Goal: Transaction & Acquisition: Purchase product/service

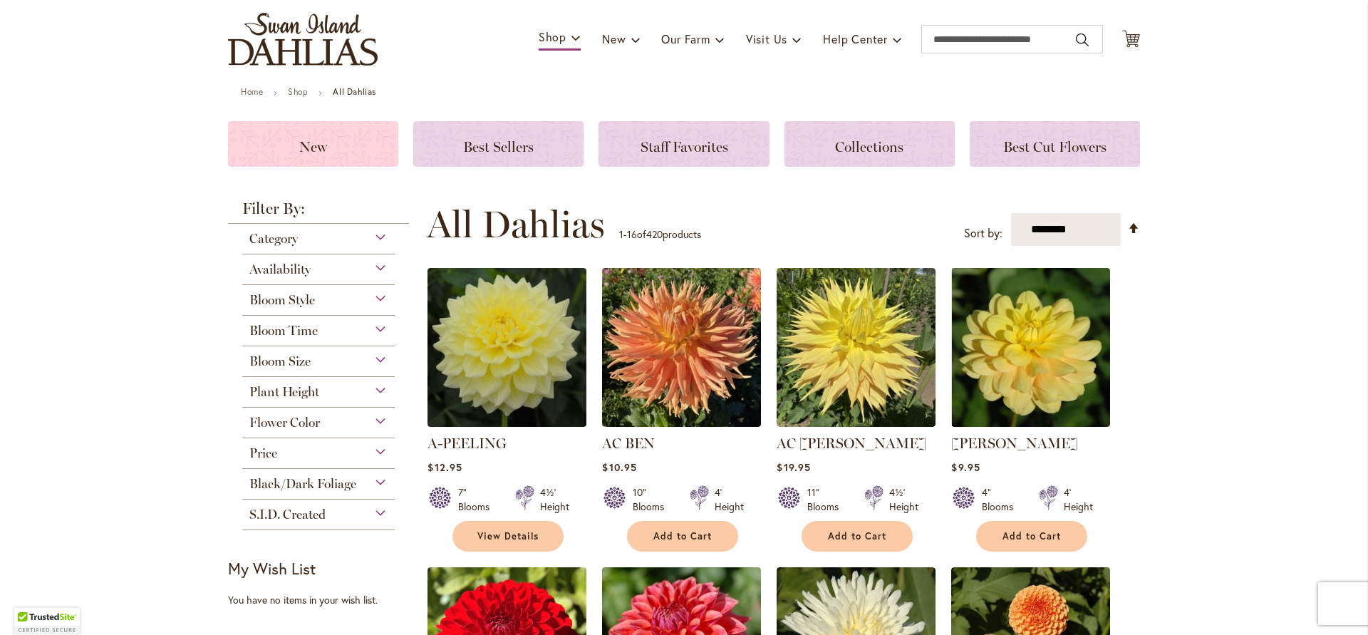
scroll to position [94, 0]
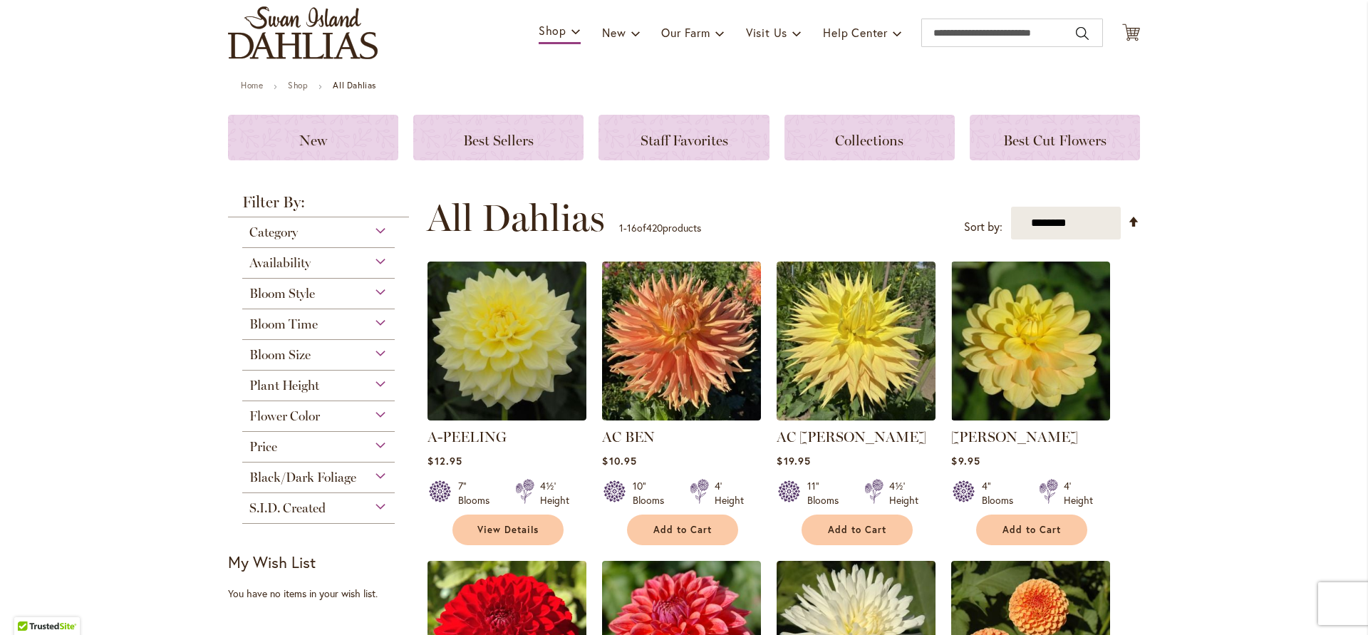
click at [375, 416] on div "Flower Color" at bounding box center [318, 412] width 152 height 23
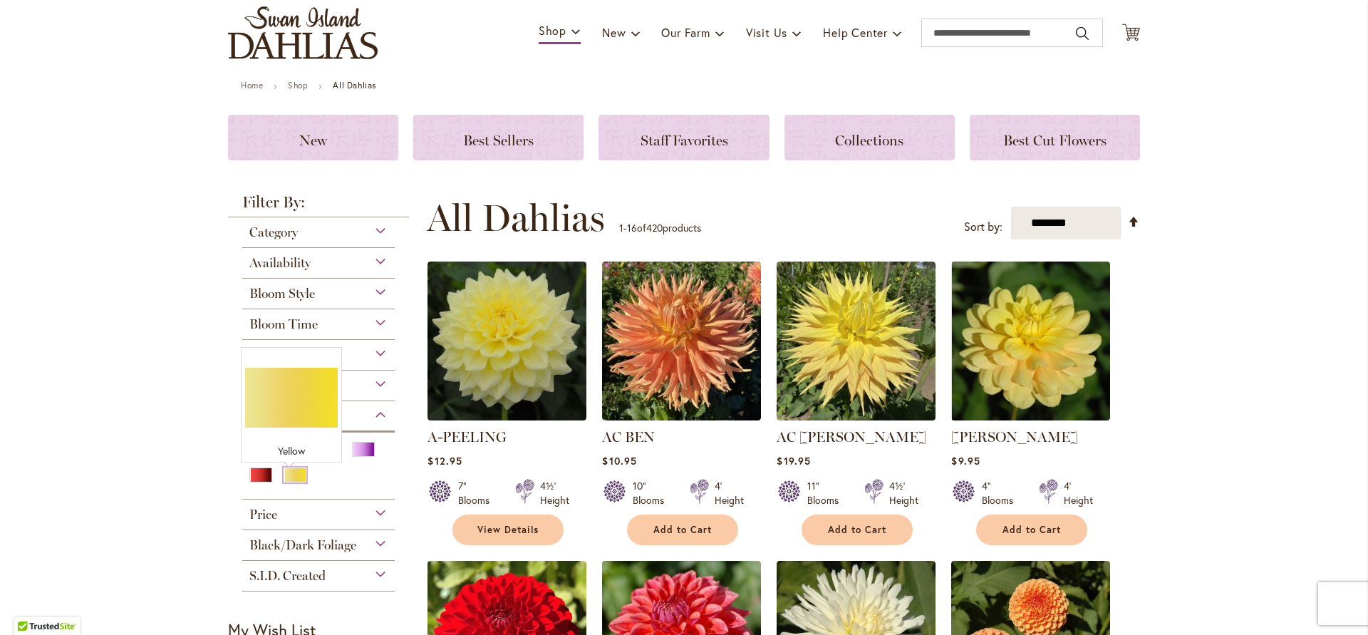
click at [288, 479] on div "Yellow" at bounding box center [295, 474] width 23 height 15
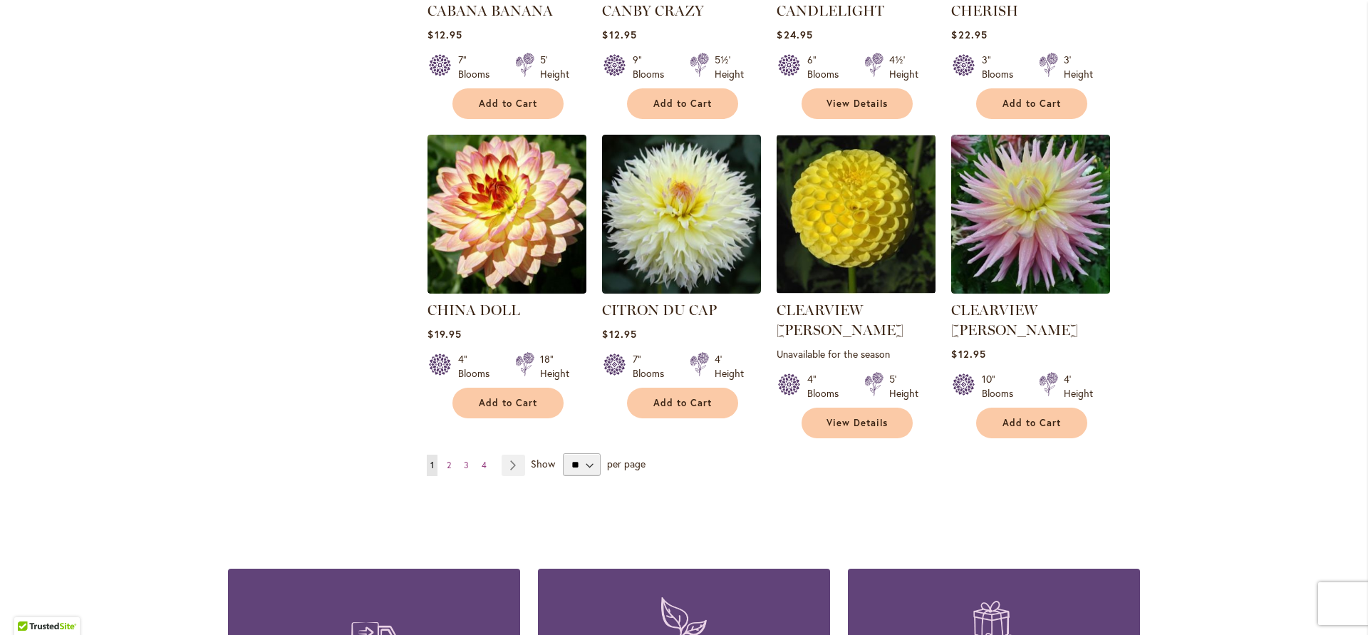
scroll to position [1102, 0]
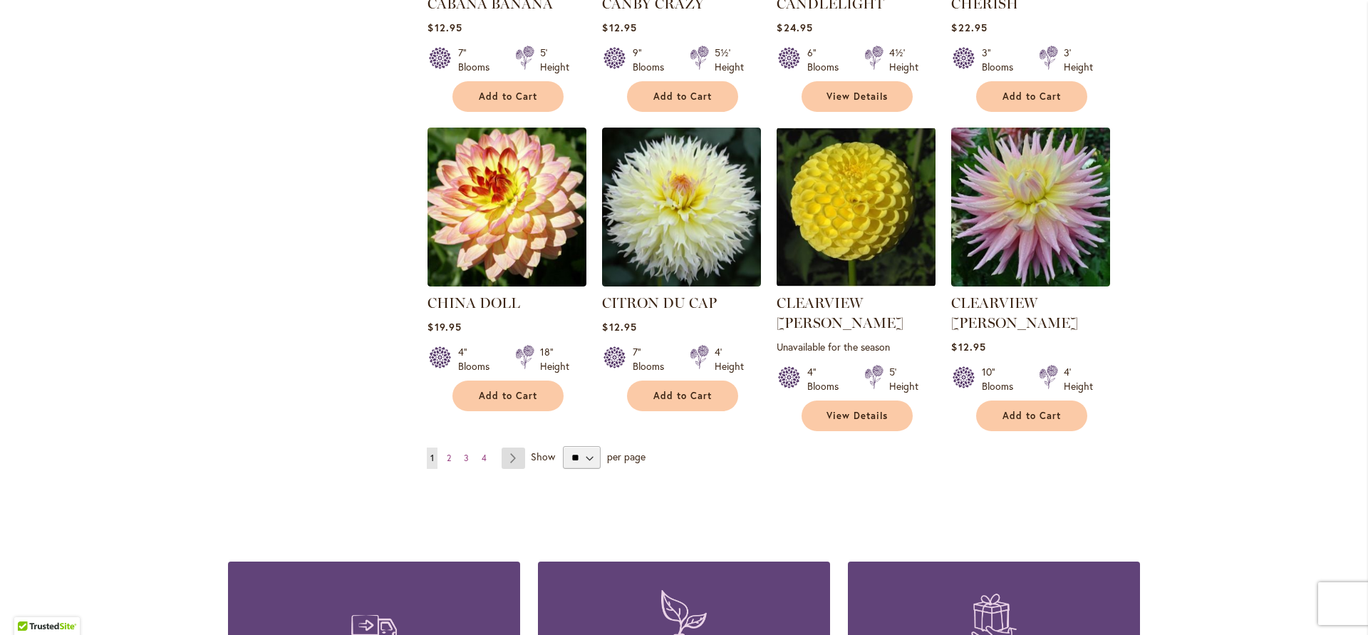
click at [509, 447] on link "Page Next" at bounding box center [513, 457] width 24 height 21
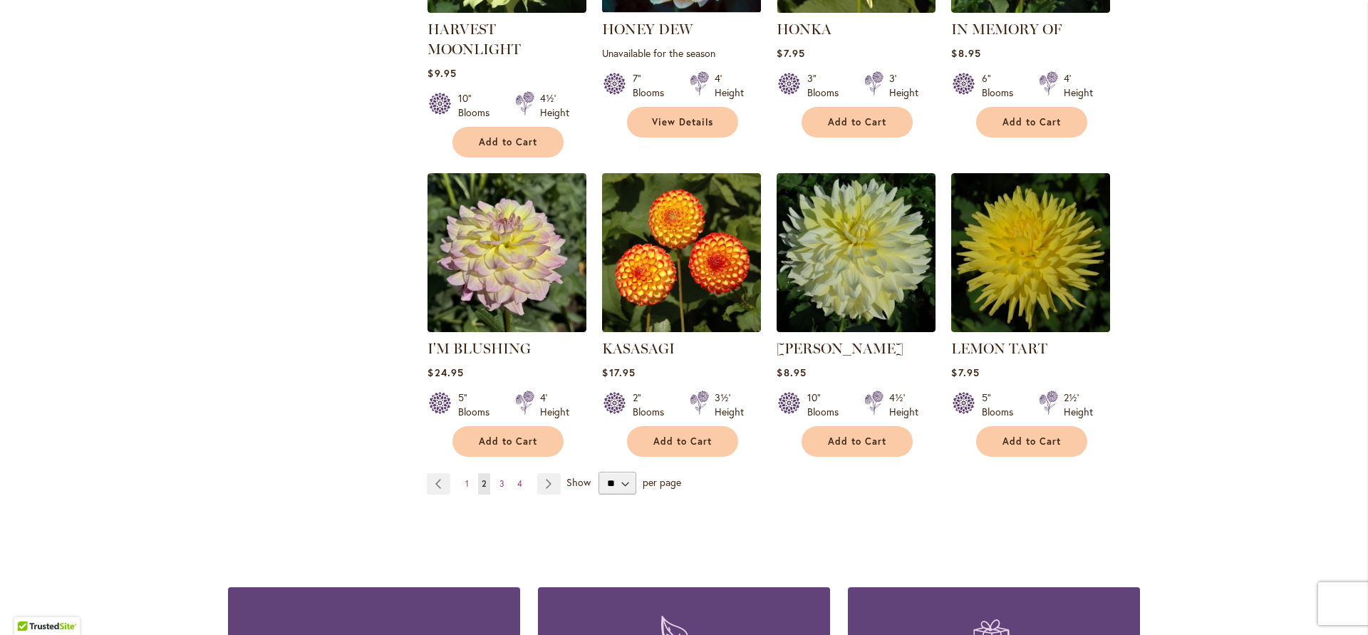
scroll to position [1081, 0]
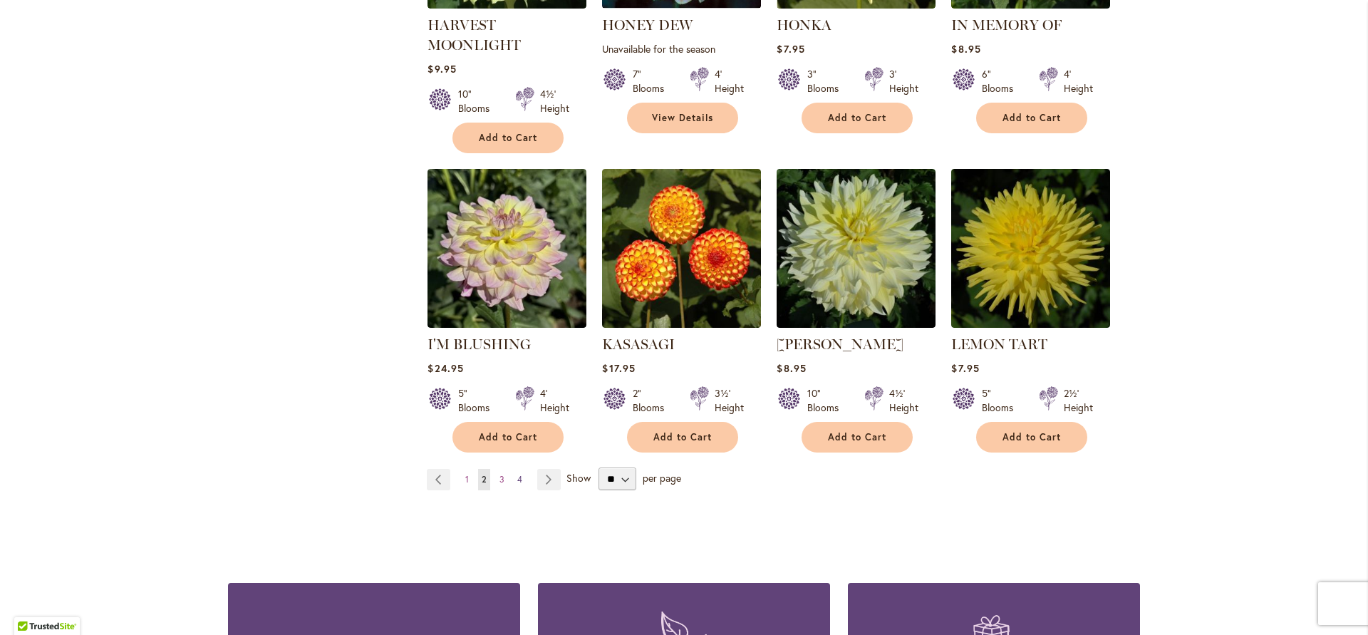
click at [517, 482] on span "4" at bounding box center [519, 479] width 5 height 11
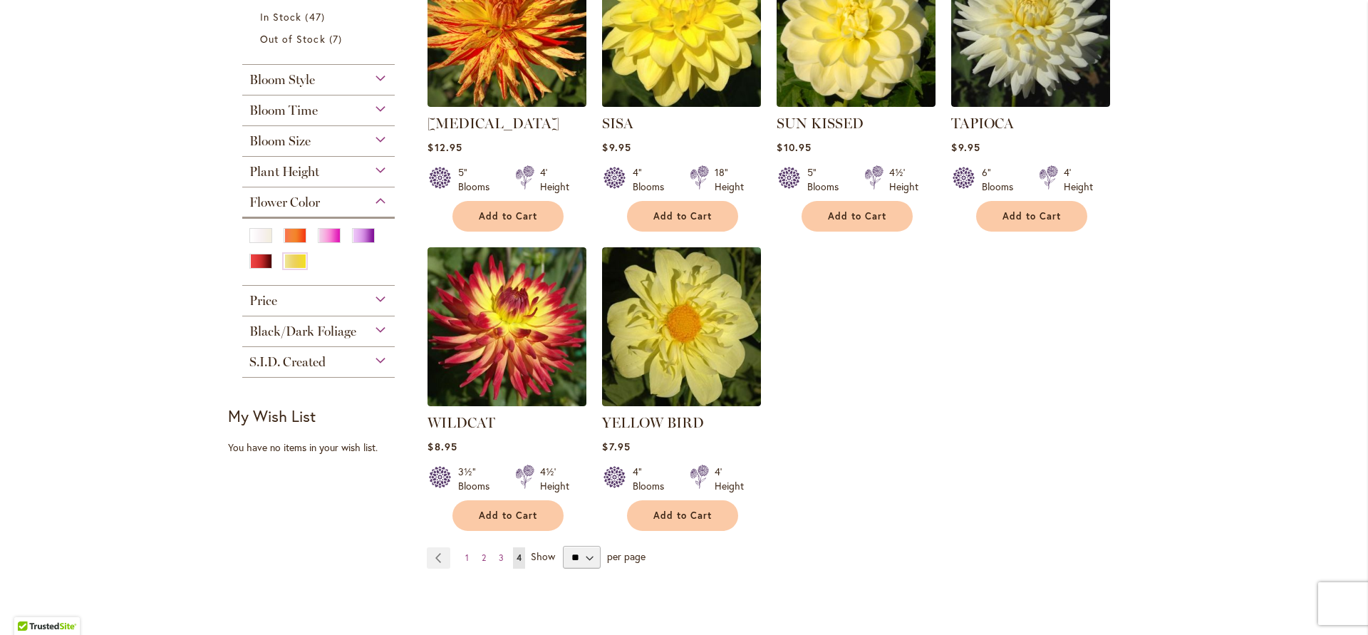
scroll to position [395, 0]
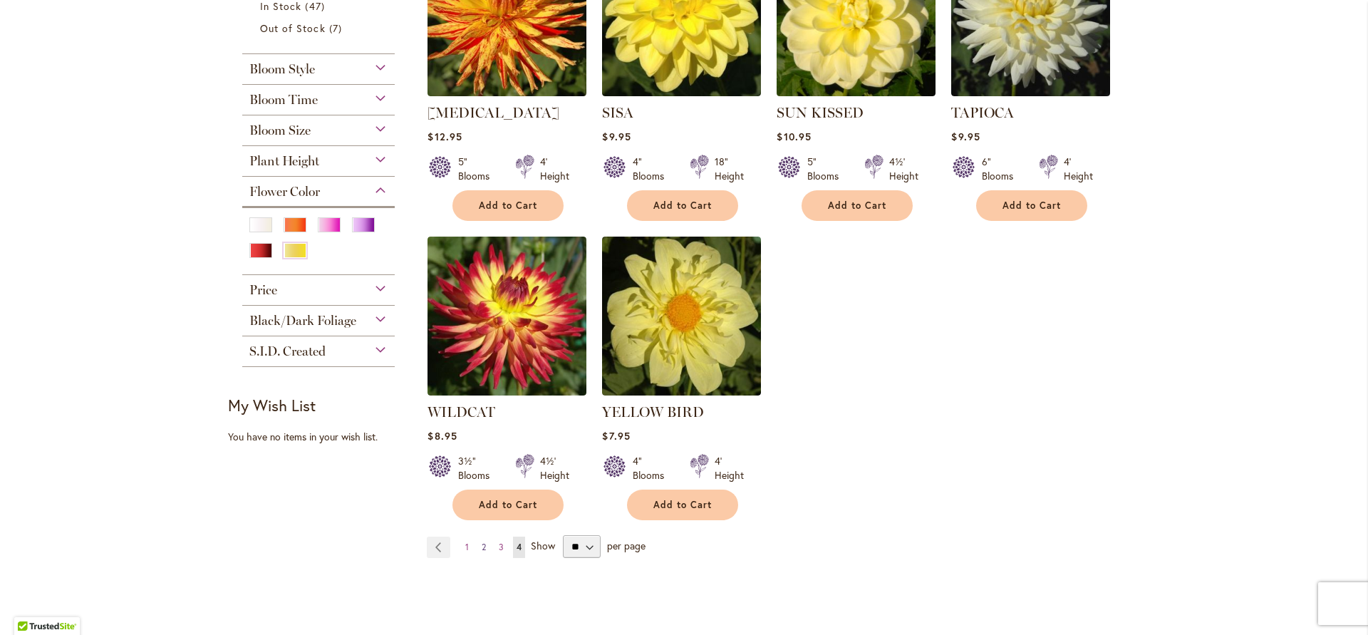
click at [482, 544] on span "2" at bounding box center [484, 546] width 4 height 11
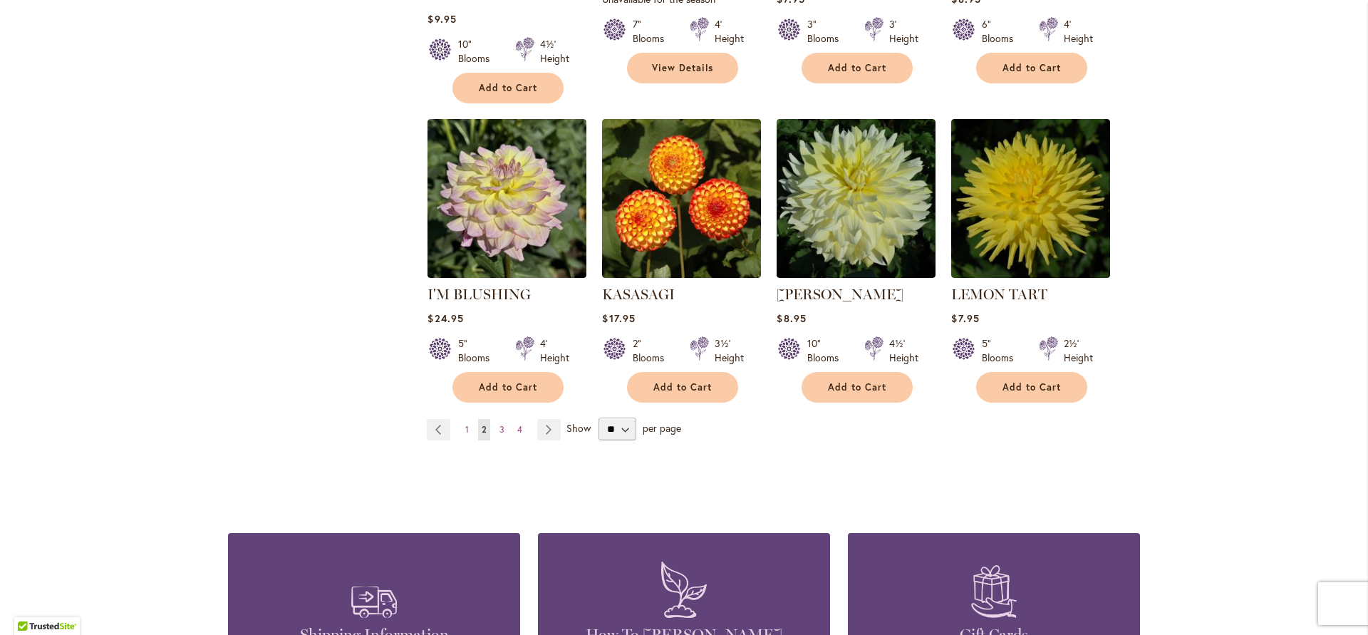
scroll to position [1126, 0]
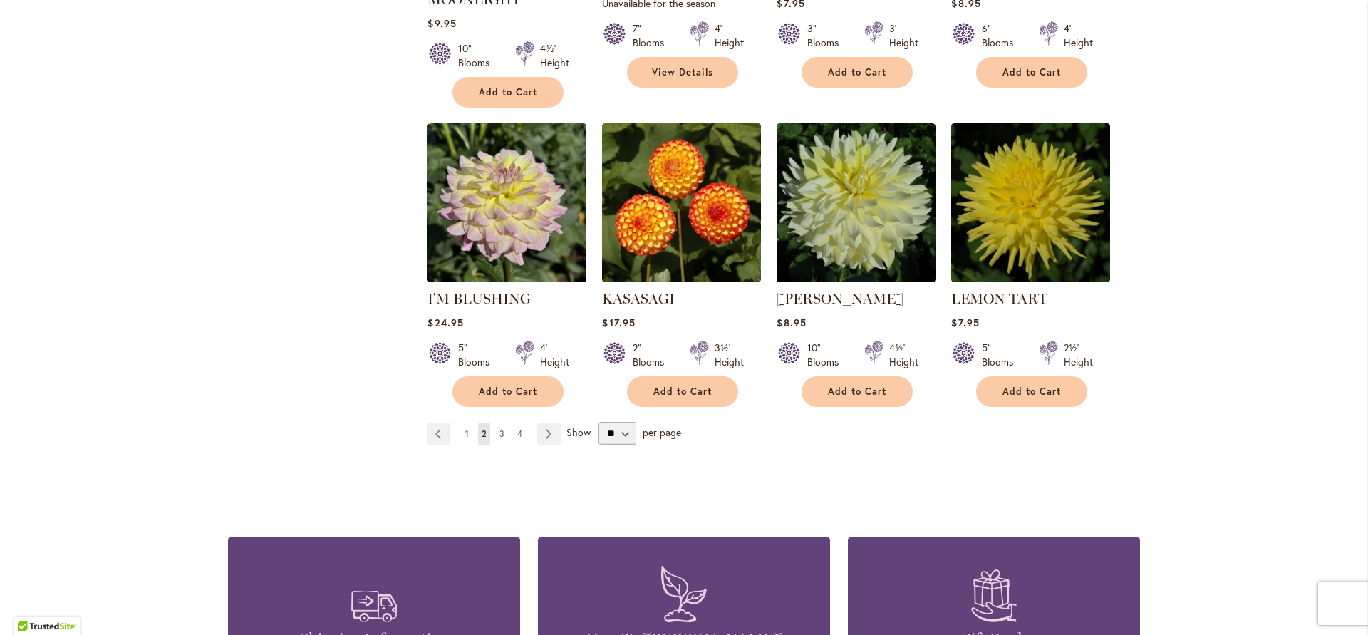
click at [499, 432] on span "3" at bounding box center [501, 433] width 5 height 11
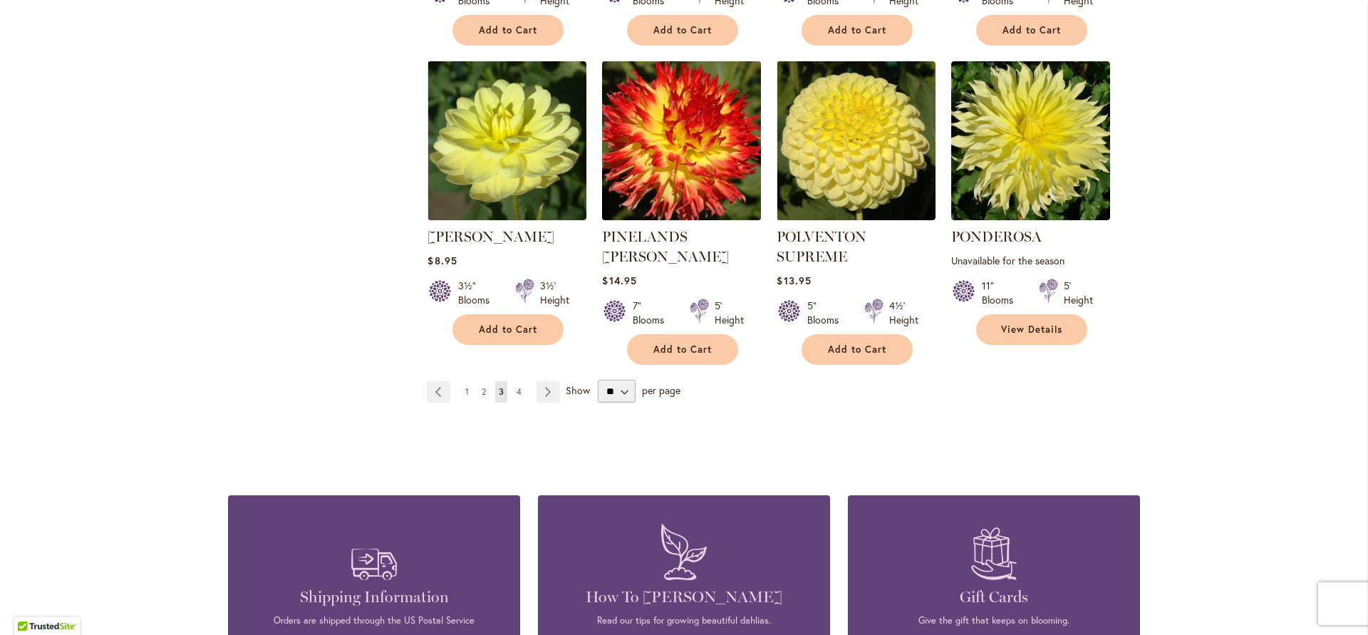
scroll to position [1225, 0]
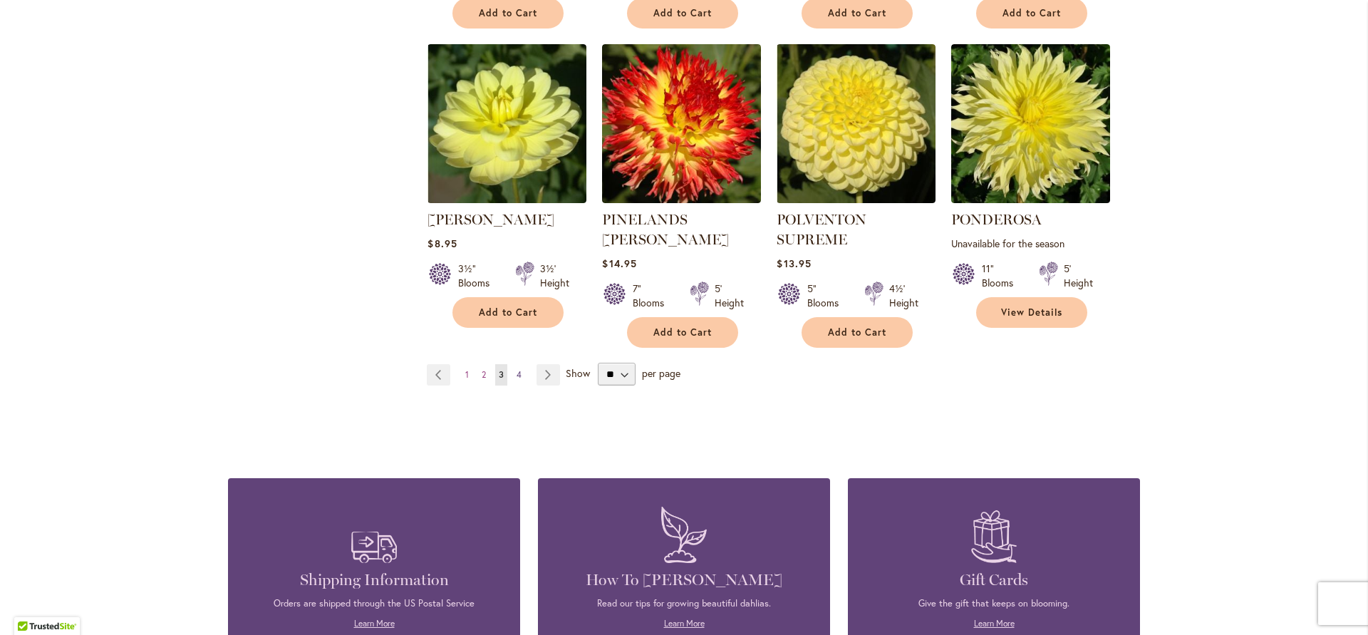
click at [516, 369] on span "4" at bounding box center [518, 374] width 5 height 11
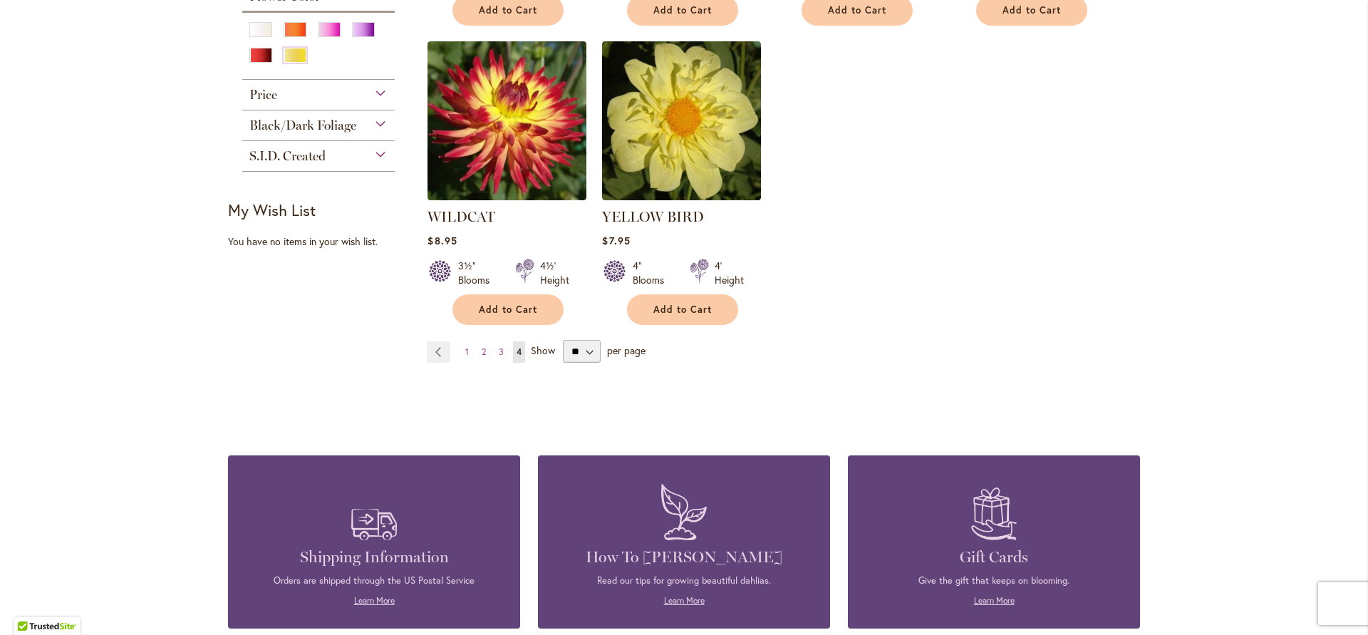
scroll to position [598, 0]
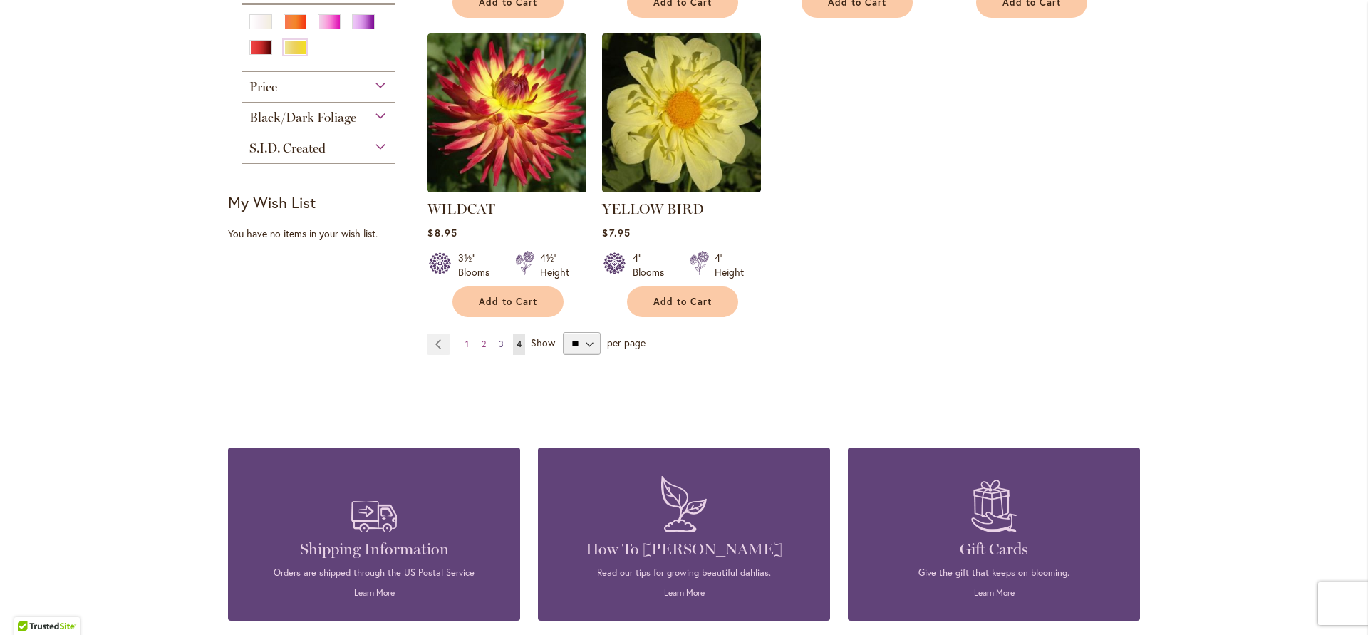
click at [499, 343] on span "3" at bounding box center [501, 343] width 5 height 11
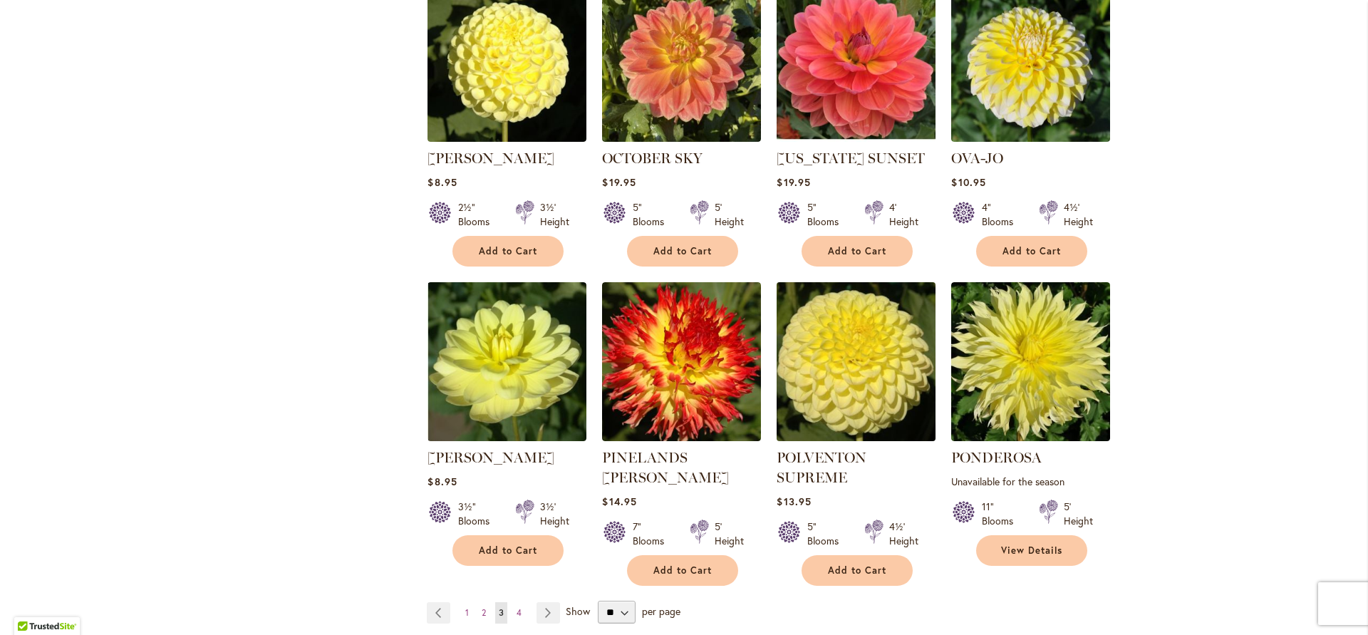
scroll to position [995, 0]
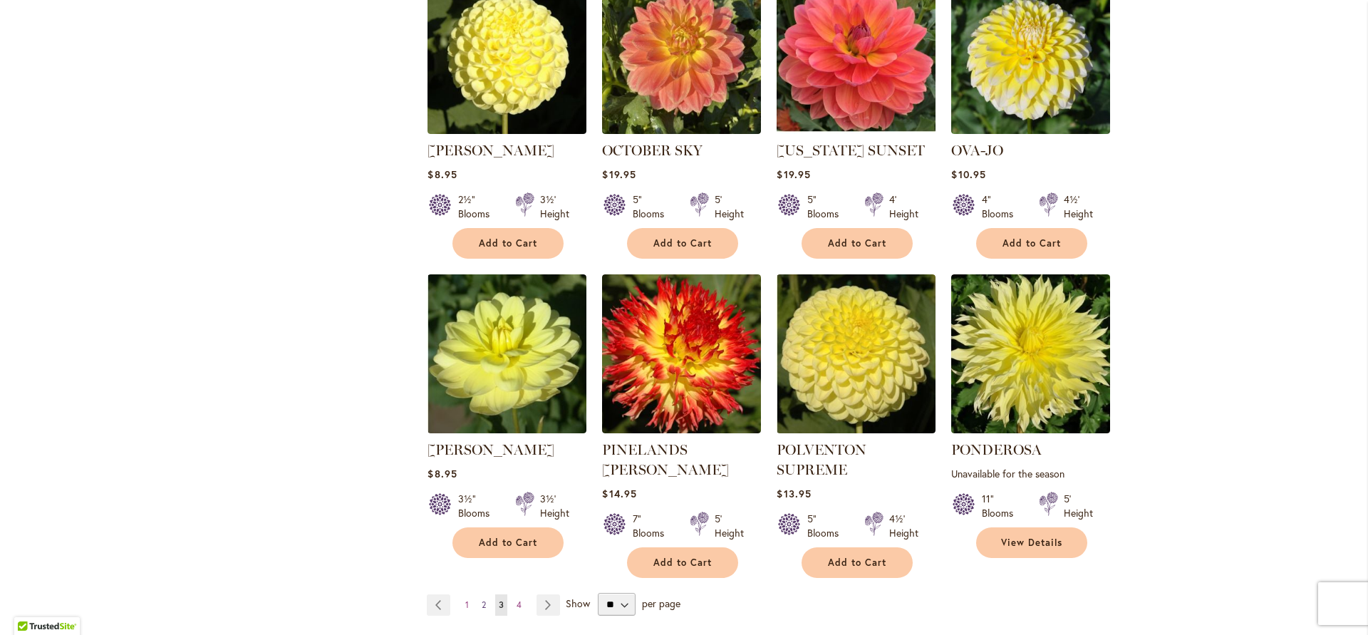
click at [482, 599] on span "2" at bounding box center [484, 604] width 4 height 11
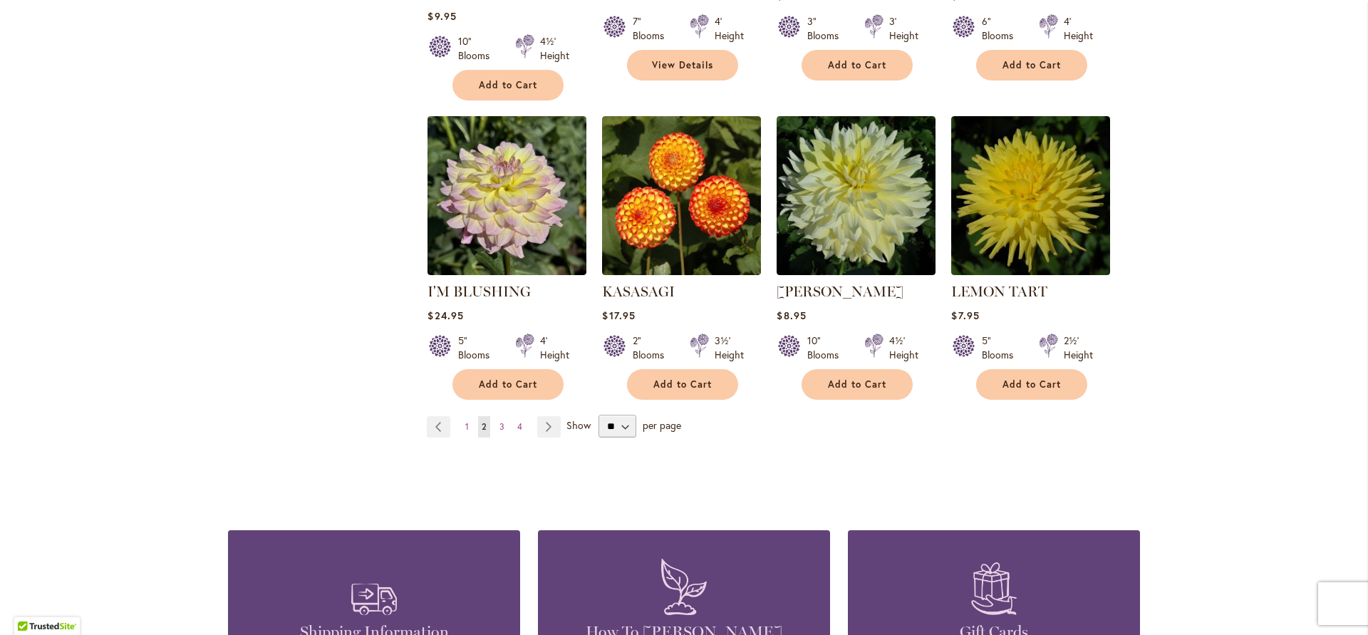
scroll to position [1138, 0]
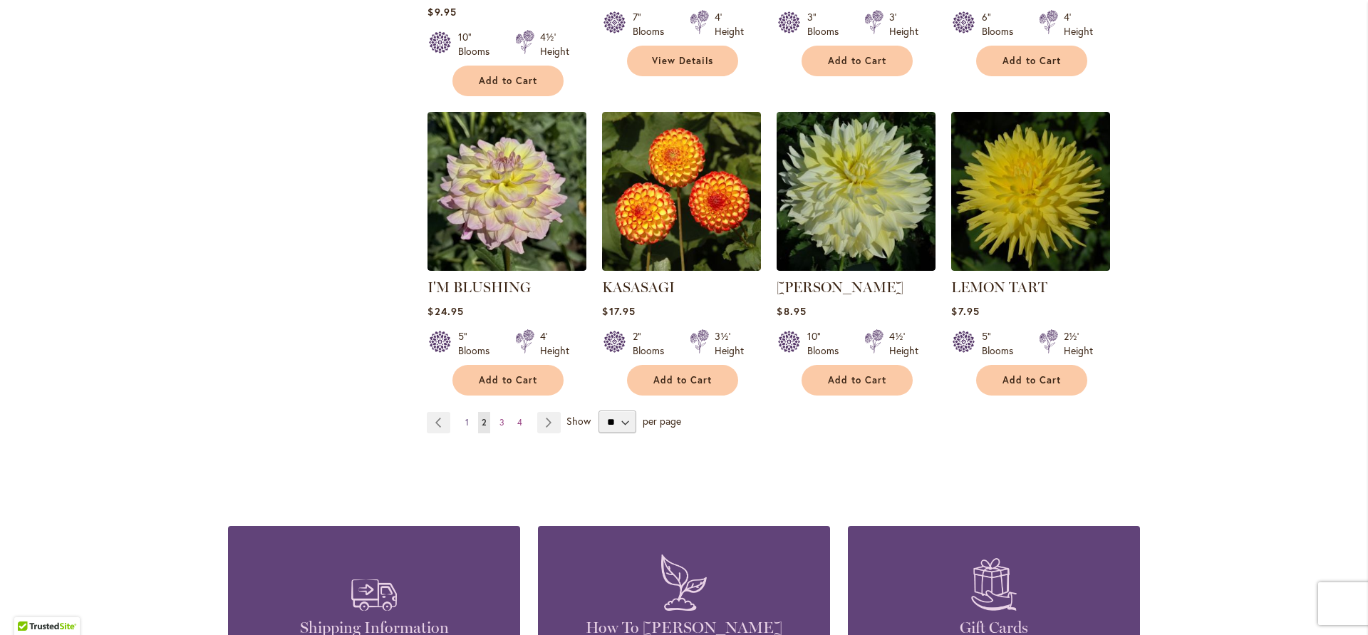
click at [465, 421] on span "1" at bounding box center [467, 422] width 4 height 11
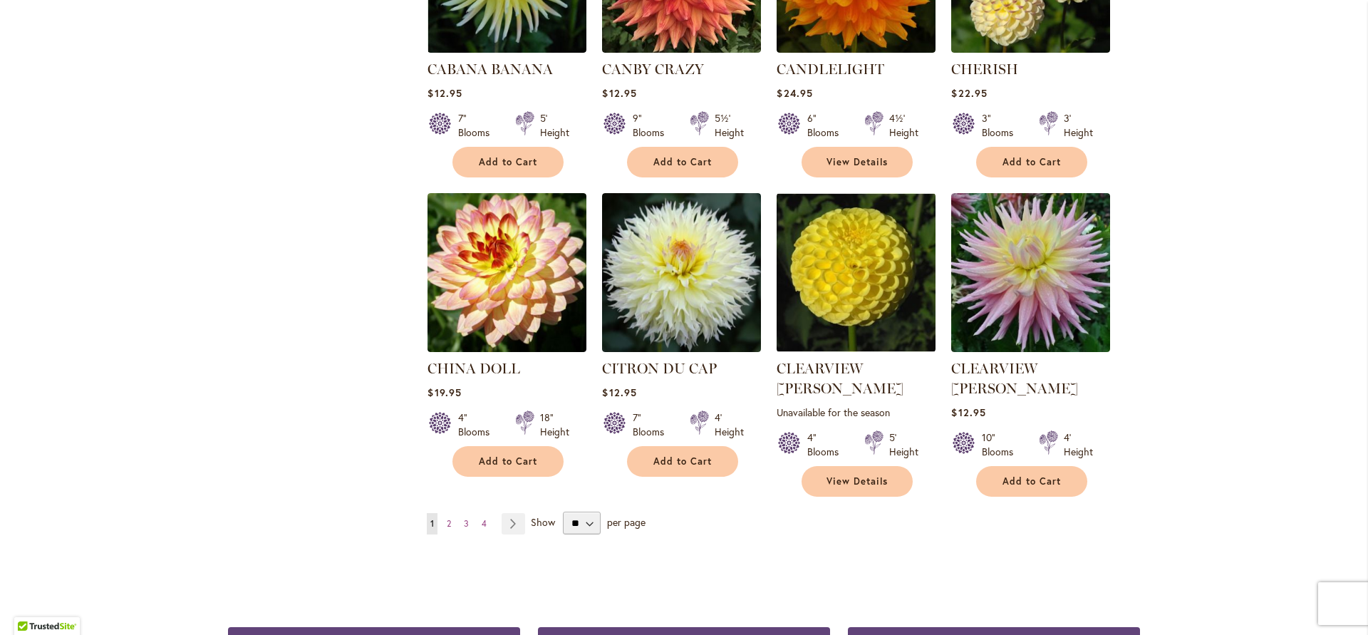
scroll to position [1052, 0]
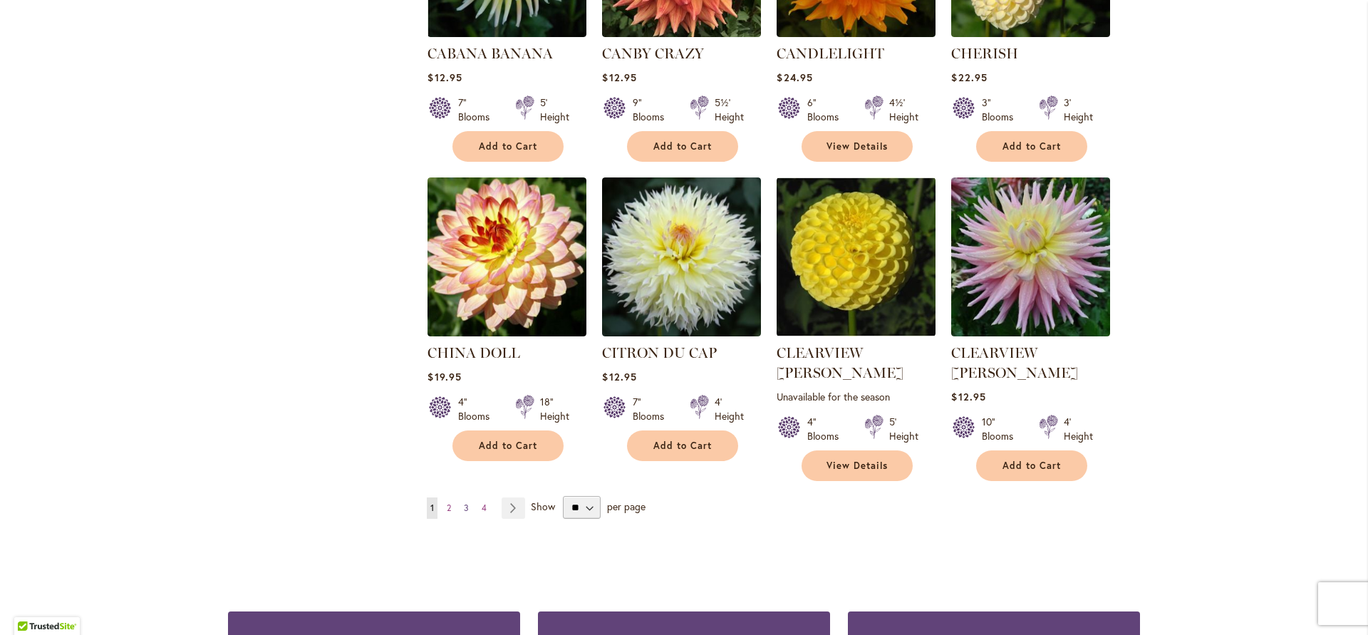
click at [464, 502] on span "3" at bounding box center [466, 507] width 5 height 11
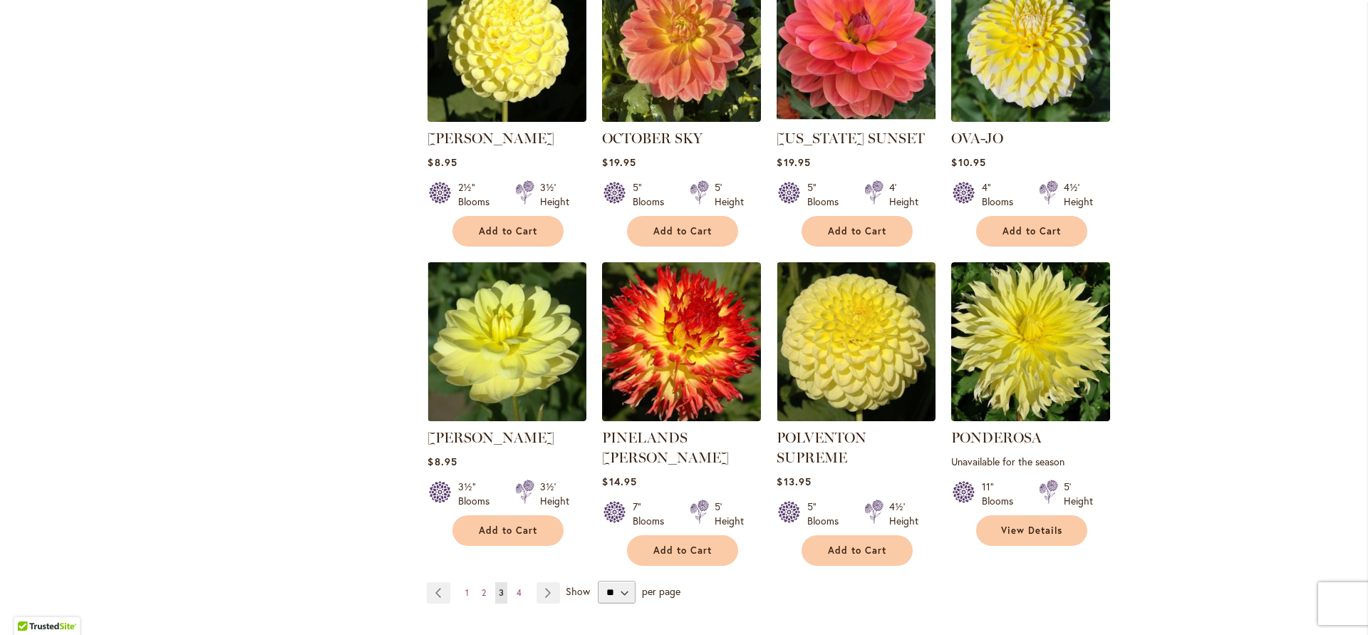
scroll to position [1013, 0]
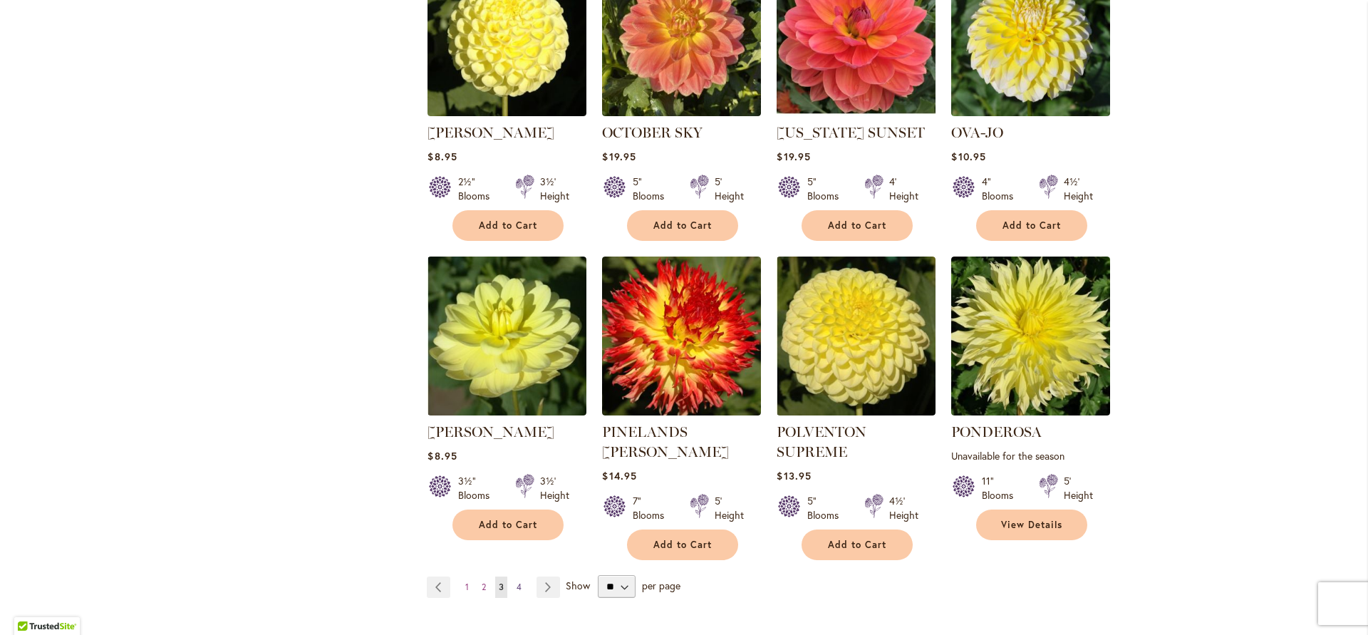
click at [516, 581] on span "4" at bounding box center [518, 586] width 5 height 11
